Goal: Register for event/course

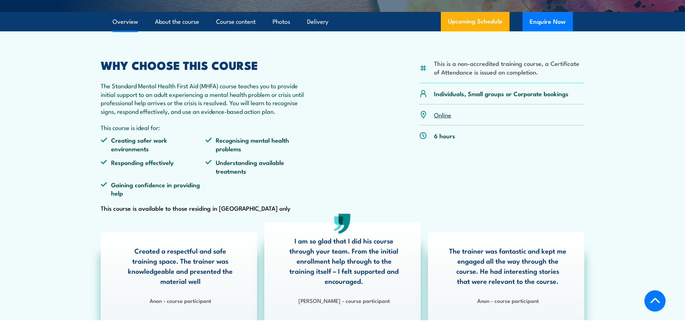
scroll to position [203, 0]
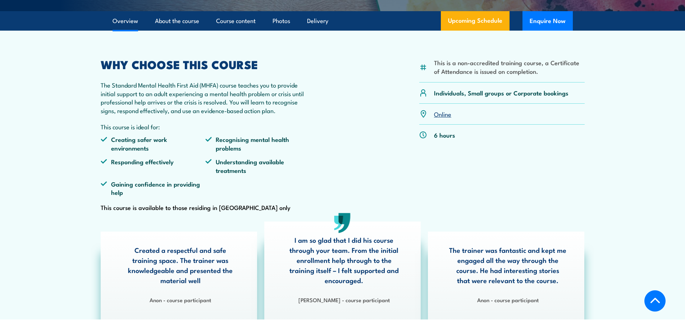
click at [443, 118] on link "Online" at bounding box center [442, 113] width 17 height 9
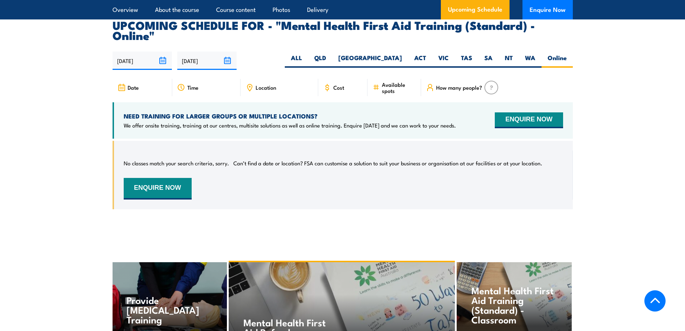
scroll to position [1477, 0]
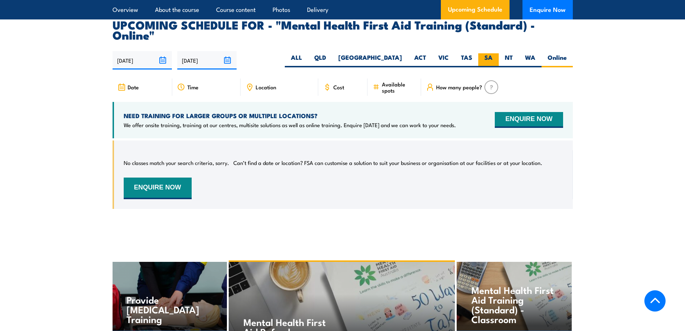
click at [487, 53] on label "SA" at bounding box center [488, 60] width 21 height 14
click at [493, 53] on input "SA" at bounding box center [495, 55] width 5 height 5
radio input "true"
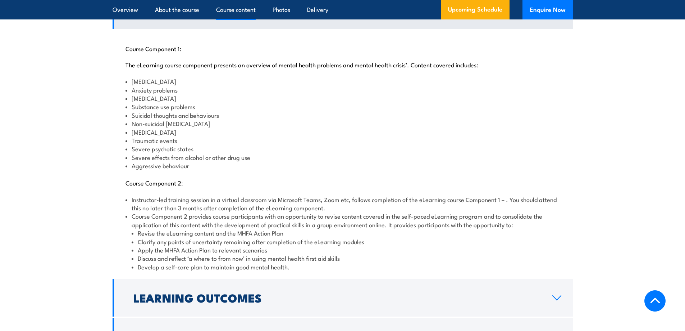
scroll to position [831, 0]
